Goal: Transaction & Acquisition: Book appointment/travel/reservation

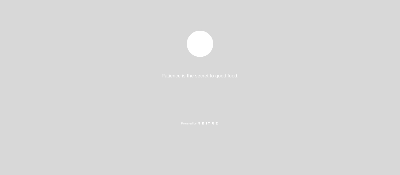
select select "pt"
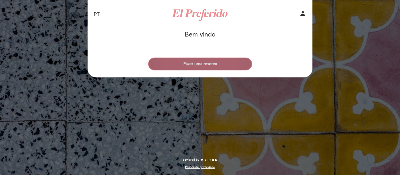
click at [215, 64] on button "Fazer uma reserva" at bounding box center [200, 64] width 104 height 13
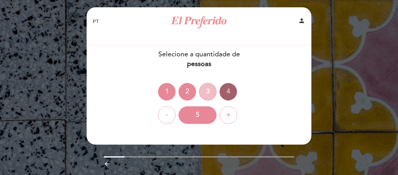
click at [209, 92] on div "3" at bounding box center [208, 92] width 18 height 18
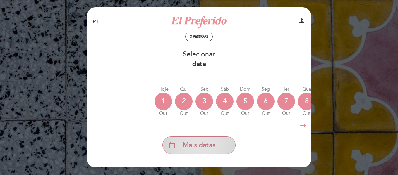
click at [217, 149] on div "calendar_today Mais datas" at bounding box center [199, 146] width 73 height 18
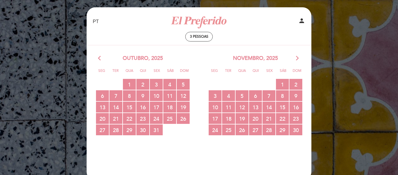
click at [297, 58] on icon "arrow_forward_ios" at bounding box center [297, 59] width 5 height 8
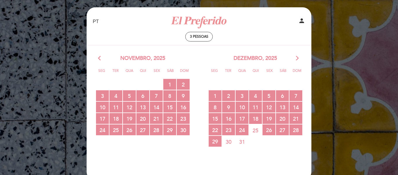
click at [297, 57] on icon "arrow_forward_ios" at bounding box center [297, 59] width 5 height 8
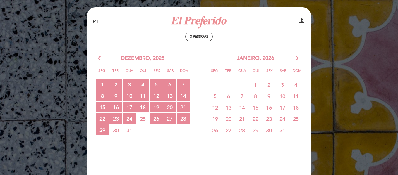
click at [100, 58] on icon "arrow_back_ios" at bounding box center [100, 59] width 5 height 8
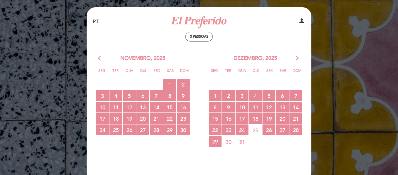
click at [100, 58] on icon "arrow_back_ios" at bounding box center [100, 59] width 5 height 8
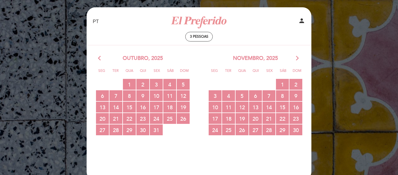
click at [100, 60] on icon "arrow_back_ios" at bounding box center [100, 59] width 5 height 8
